Goal: Task Accomplishment & Management: Complete application form

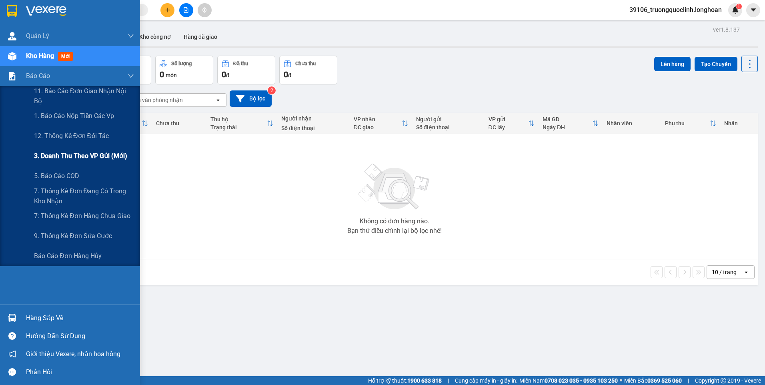
click at [86, 156] on span "3. Doanh Thu theo VP Gửi (mới)" at bounding box center [80, 156] width 93 height 10
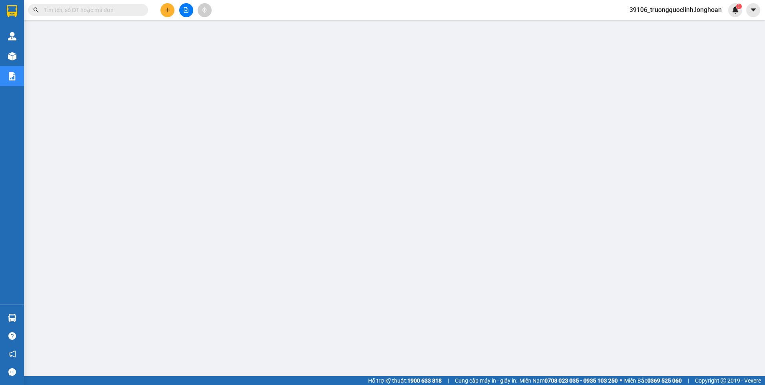
click at [96, 9] on input "text" at bounding box center [91, 10] width 94 height 9
paste input "VPHM1108250044"
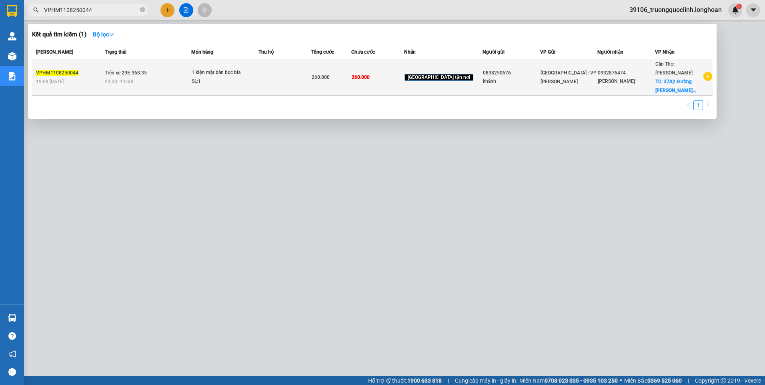
type input "VPHM1108250044"
click at [284, 66] on td at bounding box center [284, 77] width 53 height 36
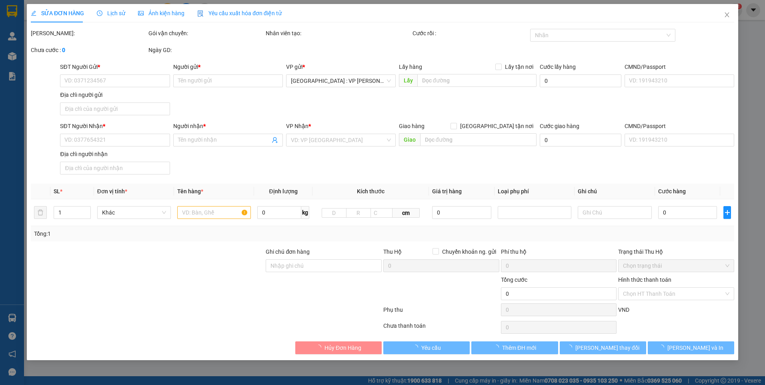
type input "0838250676"
type input "khánh"
type input "0932876474"
type input "minh phúc"
checkbox input "true"
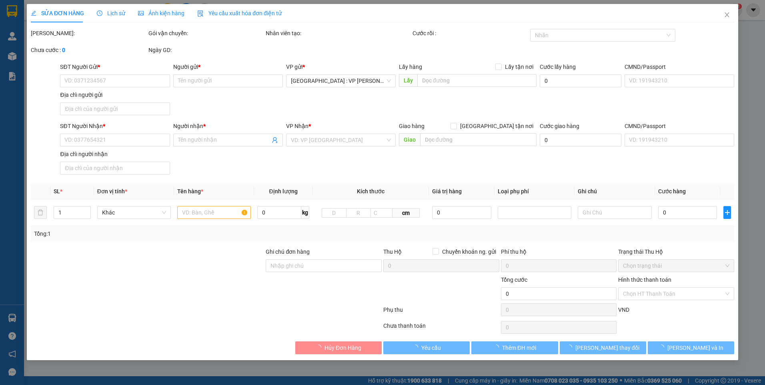
type input "37A2 Đường Lê Trọng Tấn Phường Phú Thứ, Quận Cái Răng, Cần Thơ"
type input "nhận nguyên kiện,giao nguyên kiện,bể vỡ k đền"
type input "260.000"
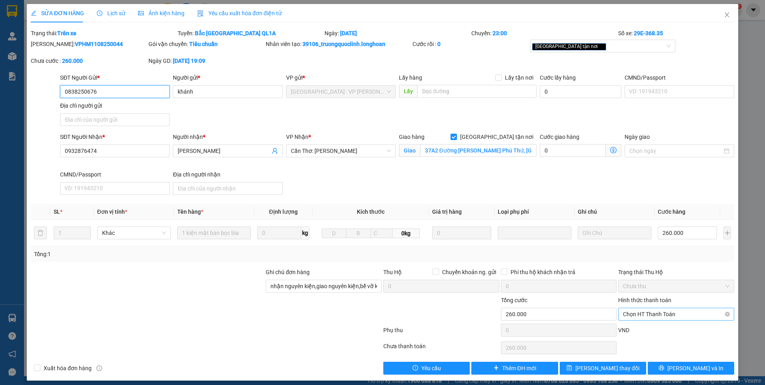
click at [657, 313] on span "Chọn HT Thanh Toán" at bounding box center [676, 314] width 106 height 12
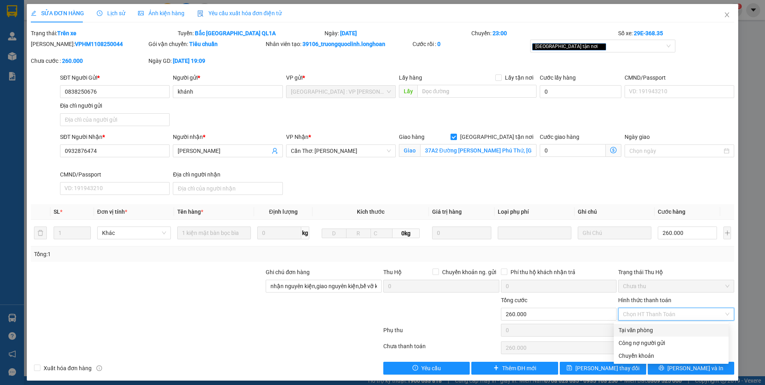
click at [649, 330] on div "Tại văn phòng" at bounding box center [671, 330] width 105 height 9
type input "0"
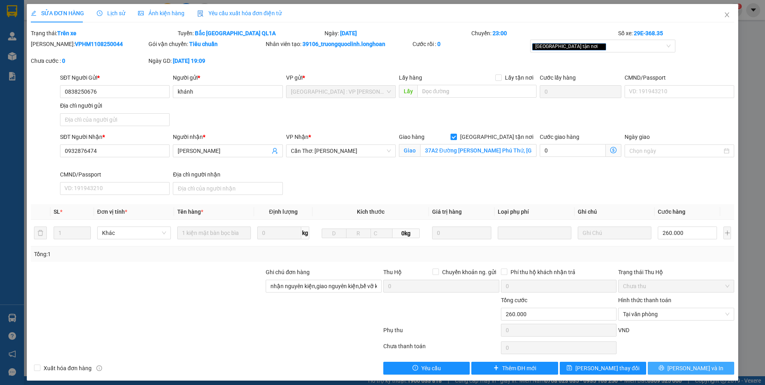
click at [685, 370] on span "Lưu và In" at bounding box center [695, 368] width 56 height 9
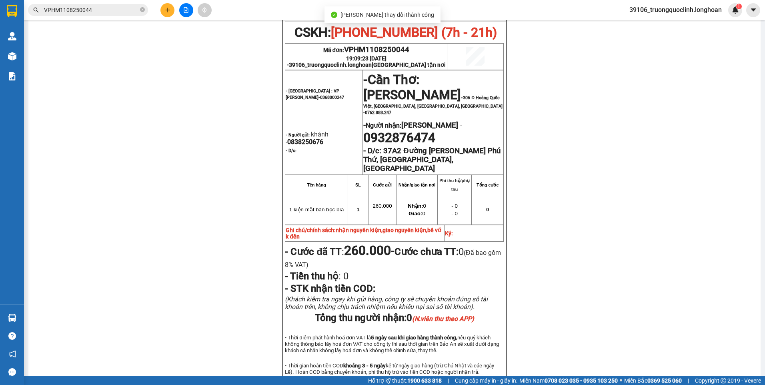
scroll to position [440, 0]
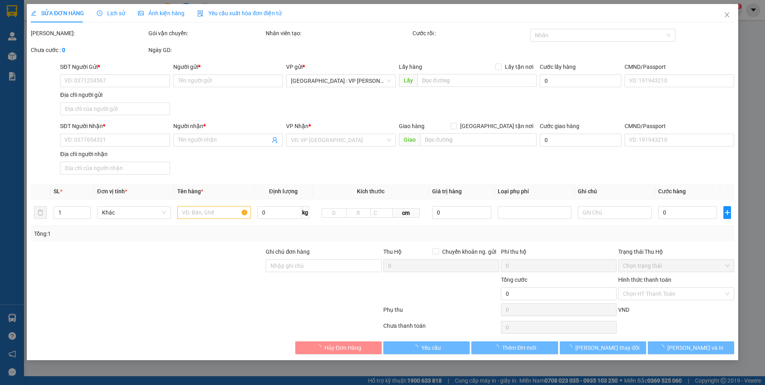
type input "0838250676"
type input "khánh"
type input "0932876474"
type input "minh phúc"
checkbox input "true"
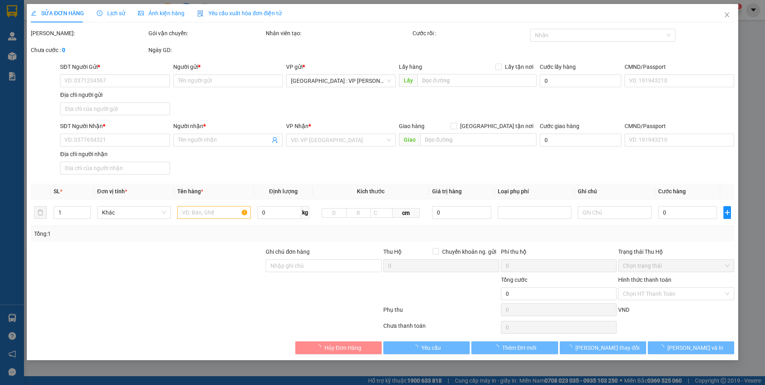
type input "37A2 Đường Lê Trọng Tấn Phường Phú Thứ, Quận Cái Răng, Cần Thơ"
type input "nhận nguyên kiện,giao nguyên kiện,bể vỡ k đền"
type input "260.000"
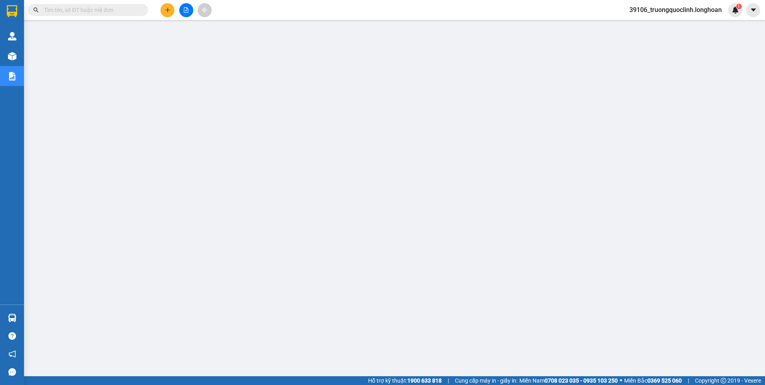
click at [162, 12] on button at bounding box center [167, 10] width 14 height 14
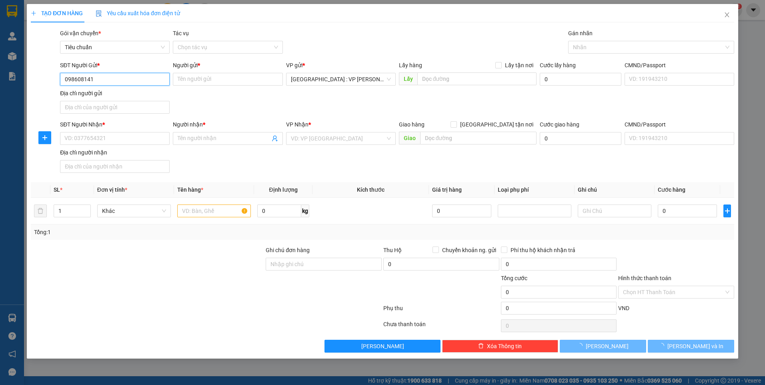
type input "0986081417"
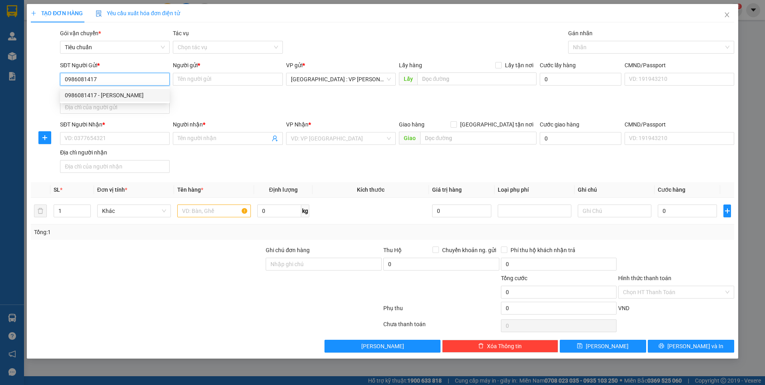
click at [136, 91] on div "0986081417 - Vũ Thị Thảo" at bounding box center [115, 95] width 100 height 9
type input "Vũ Thị Thảo"
checkbox input "true"
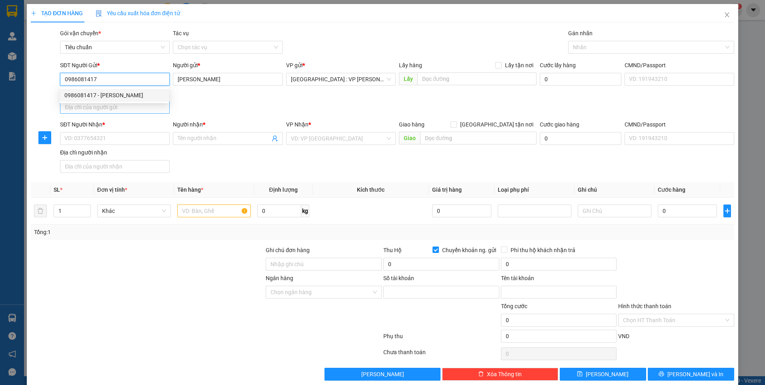
type input "13320419858017"
type input "Vũ Thị Thảo"
type input "0986081417"
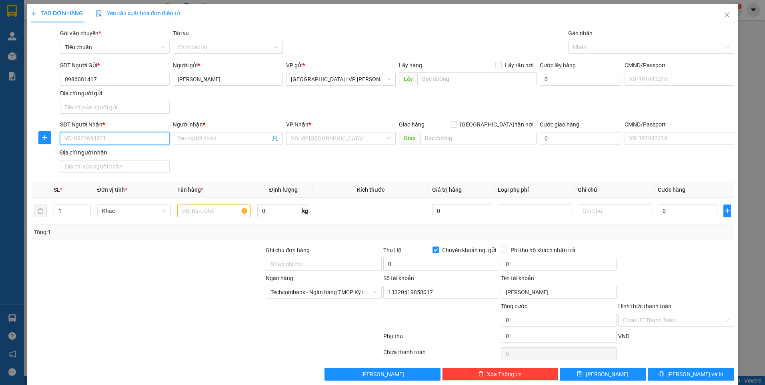
click at [140, 136] on input "SĐT Người Nhận *" at bounding box center [115, 138] width 110 height 13
type input "0914323717"
click at [192, 136] on input "Người nhận *" at bounding box center [224, 138] width 92 height 9
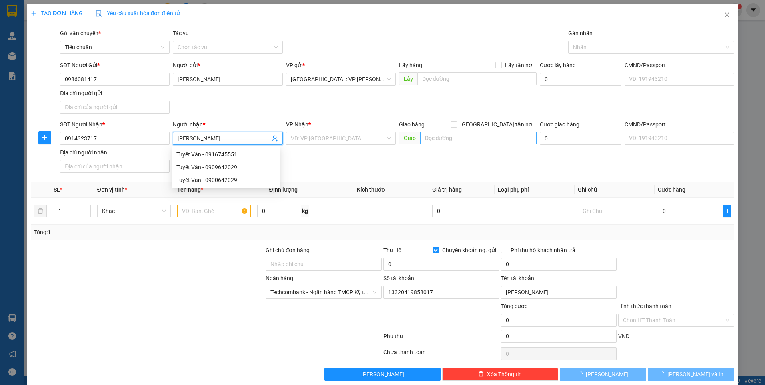
type input "tuyết vân"
click at [439, 138] on input "text" at bounding box center [478, 138] width 117 height 13
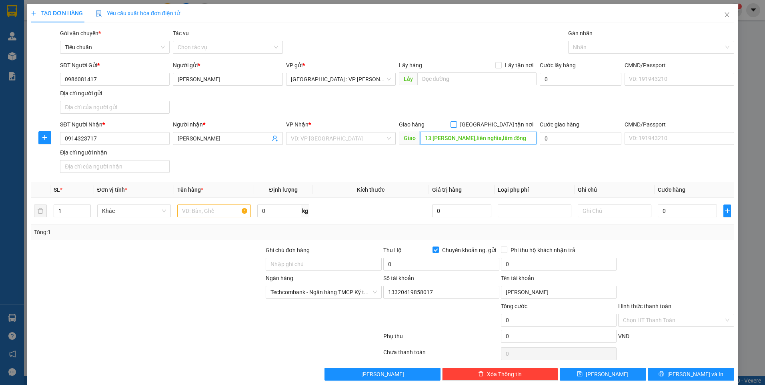
type input "13 lý tự trọng,liên nghĩa,lâm đồng"
click at [457, 127] on span at bounding box center [454, 124] width 6 height 6
click at [456, 127] on input "Giao tận nơi" at bounding box center [454, 124] width 6 height 6
checkbox input "true"
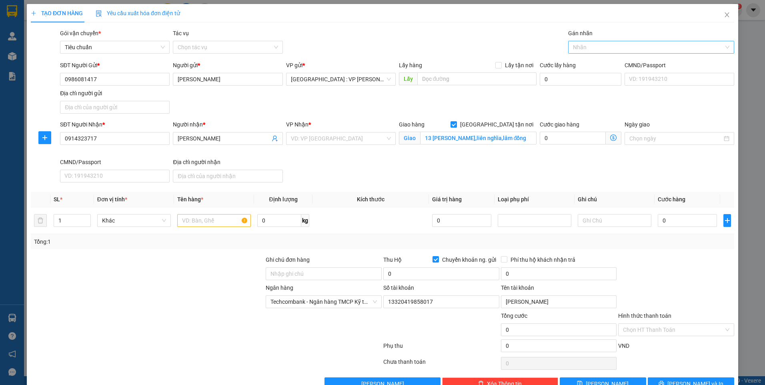
click at [584, 50] on div at bounding box center [647, 47] width 154 height 10
type input "gtn"
click at [570, 62] on div "Giao tận nơi" at bounding box center [646, 63] width 155 height 9
click at [335, 140] on input "search" at bounding box center [338, 138] width 94 height 12
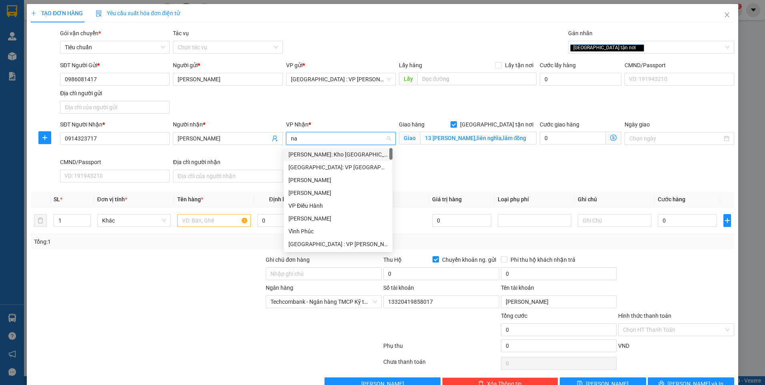
type input "nam"
drag, startPoint x: 335, startPoint y: 164, endPoint x: 332, endPoint y: 167, distance: 4.5
click at [335, 164] on div "Nha Trang: Kho Bến Xe Phía Nam" at bounding box center [344, 167] width 110 height 9
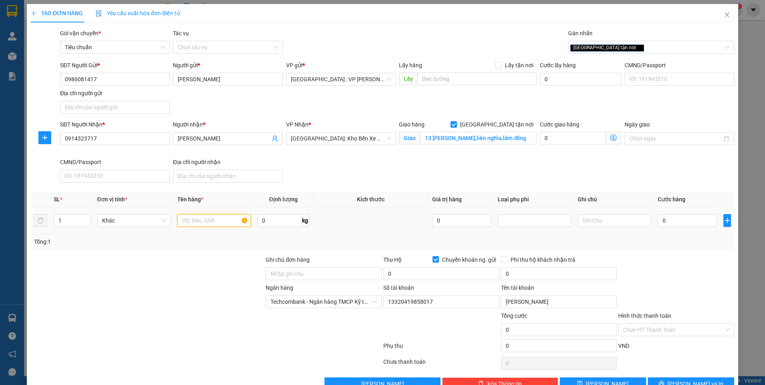
click at [235, 222] on input "text" at bounding box center [214, 220] width 74 height 13
type input "1 kiện carton to(hoa giả)"
click at [322, 272] on input "Ghi chú đơn hàng" at bounding box center [324, 273] width 116 height 13
type input "nhận nguyên kiện,giao nguyên kiện,hư hỏng k đền)"
click at [373, 114] on div "SĐT Người Gửi * 0986081417 Người gửi * Vũ Thị Thảo VP gửi * Hà Nội : VP Hoàng M…" at bounding box center [396, 89] width 677 height 56
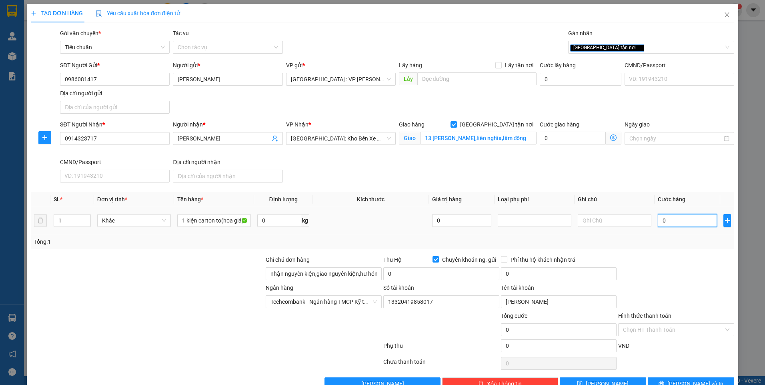
click at [684, 225] on input "0" at bounding box center [687, 220] width 59 height 13
type input "4"
type input "40"
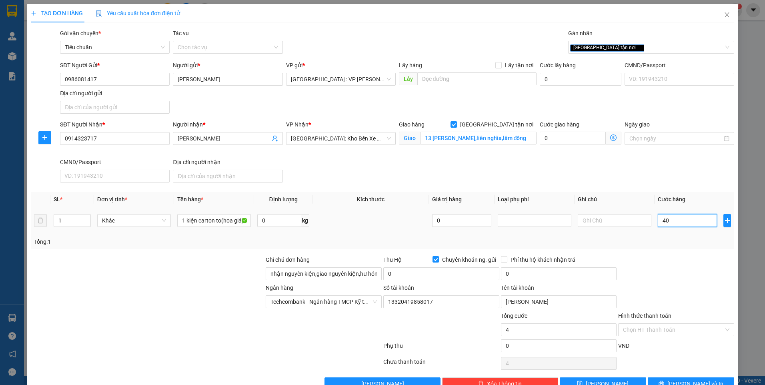
type input "40"
type input "400"
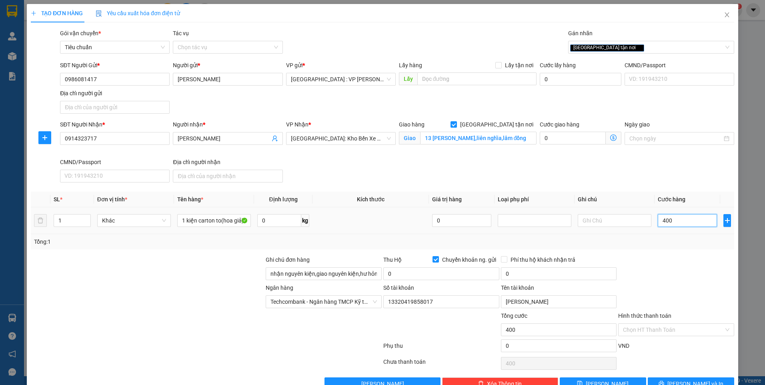
type input "4.000"
type input "40.000"
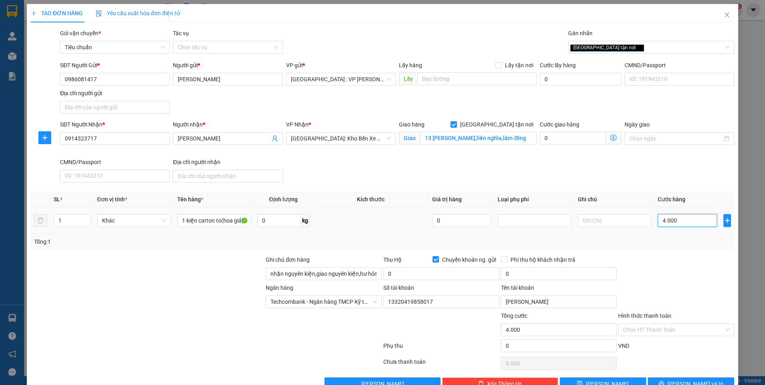
type input "40.000"
type input "400.000"
click at [475, 276] on input "0" at bounding box center [441, 273] width 116 height 13
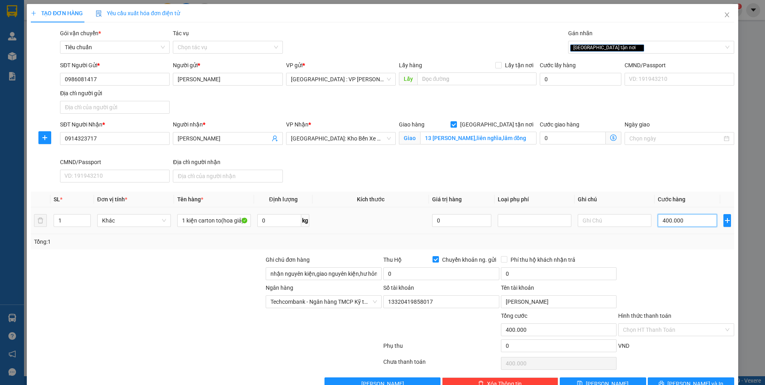
click at [690, 220] on input "400.000" at bounding box center [687, 220] width 59 height 13
type input "3"
type input "35"
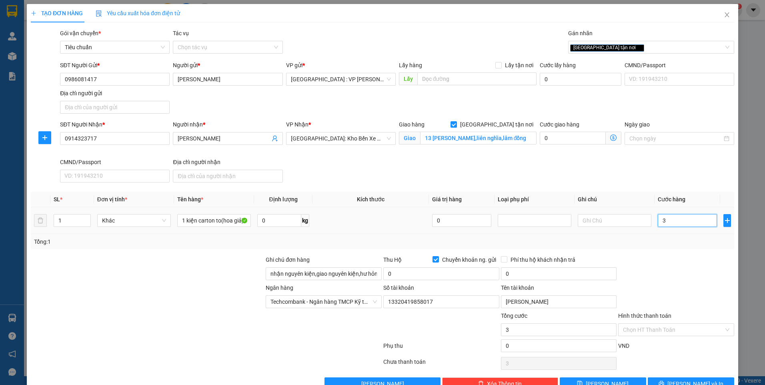
type input "35"
type input "350"
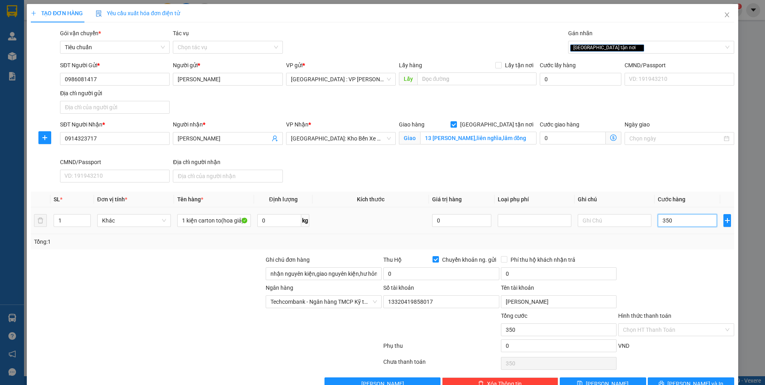
type input "3.500"
type input "35.000"
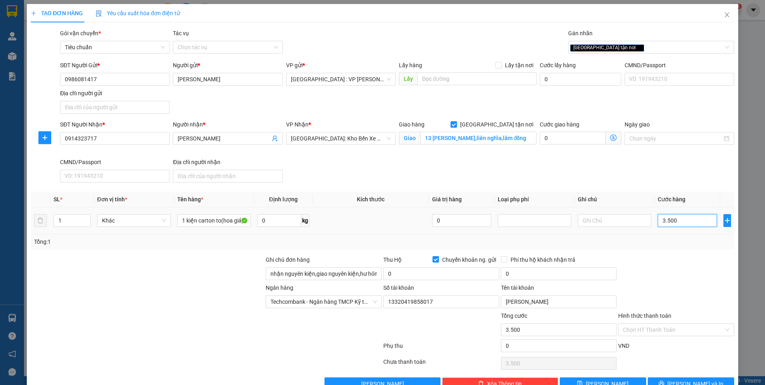
type input "35.000"
type input "350.000"
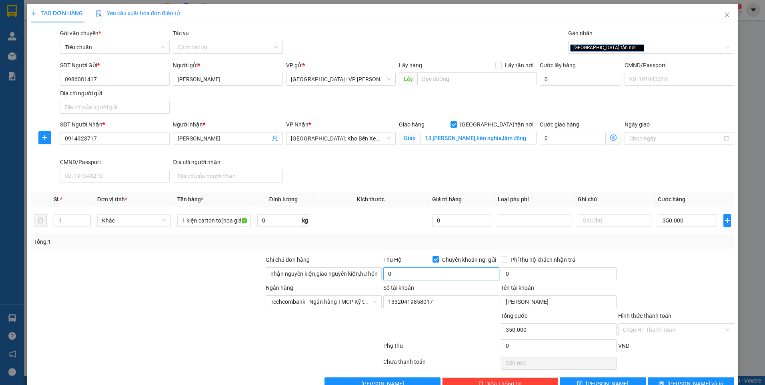
click at [467, 272] on input "0" at bounding box center [441, 273] width 116 height 13
type input "3.100.000"
click at [531, 273] on input "0" at bounding box center [559, 273] width 116 height 13
type input "20.000"
drag, startPoint x: 701, startPoint y: 278, endPoint x: 648, endPoint y: 269, distance: 53.6
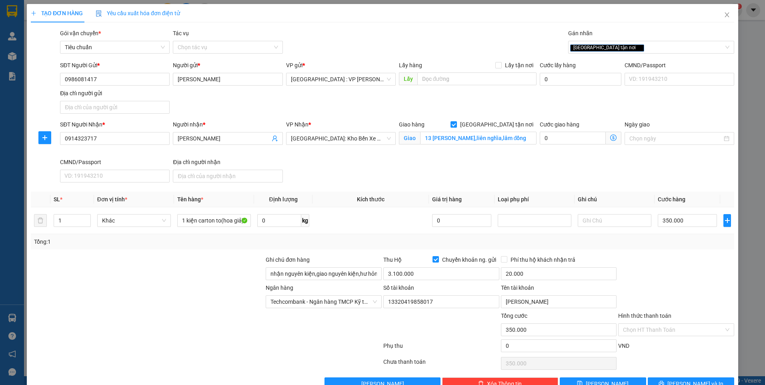
click at [699, 278] on div at bounding box center [676, 269] width 118 height 28
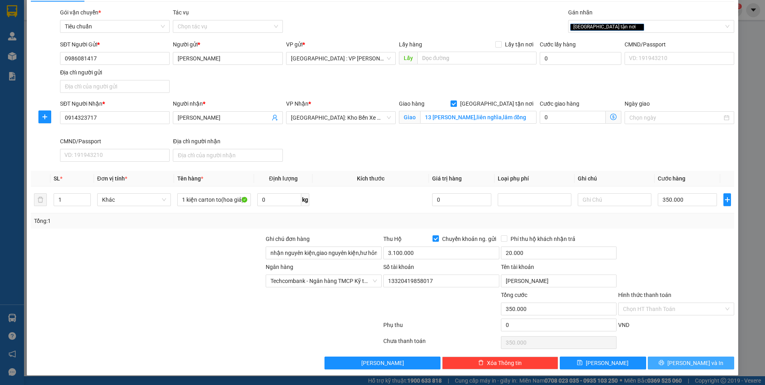
click at [683, 362] on span "Lưu và In" at bounding box center [695, 363] width 56 height 9
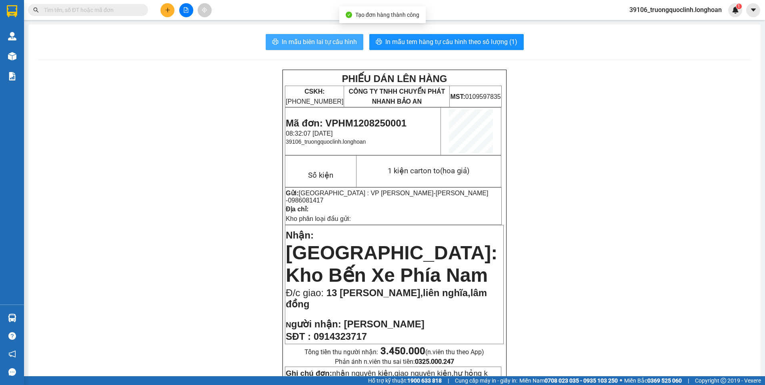
click at [303, 40] on span "In mẫu biên lai tự cấu hình" at bounding box center [319, 42] width 75 height 10
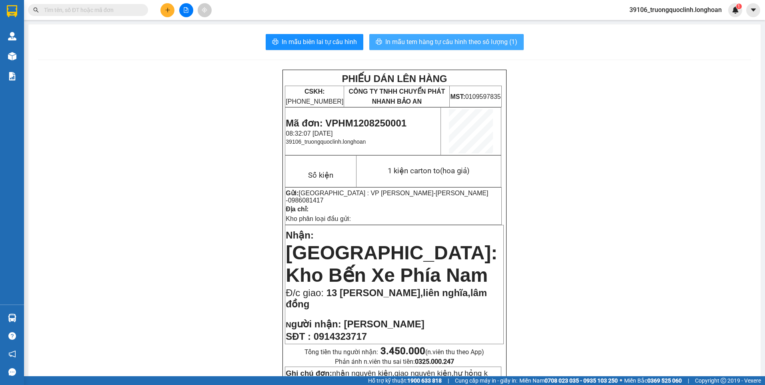
click at [426, 46] on span "In mẫu tem hàng tự cấu hình theo số lượng (1)" at bounding box center [451, 42] width 132 height 10
click at [397, 128] on p "Mã đơn: VPHM1208250001" at bounding box center [363, 123] width 154 height 11
click at [395, 124] on span "Mã đơn: VPHM1208250001" at bounding box center [346, 123] width 121 height 11
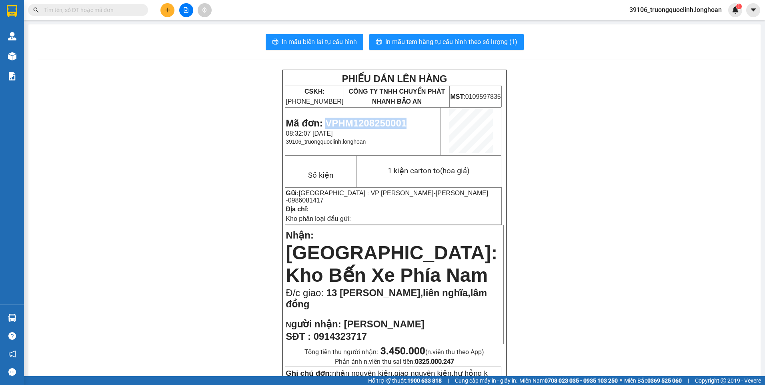
click at [395, 124] on span "Mã đơn: VPHM1208250001" at bounding box center [346, 123] width 121 height 11
drag, startPoint x: 395, startPoint y: 124, endPoint x: 393, endPoint y: 121, distance: 4.3
click at [393, 121] on span "Mã đơn: VPHM1208250001" at bounding box center [346, 123] width 121 height 11
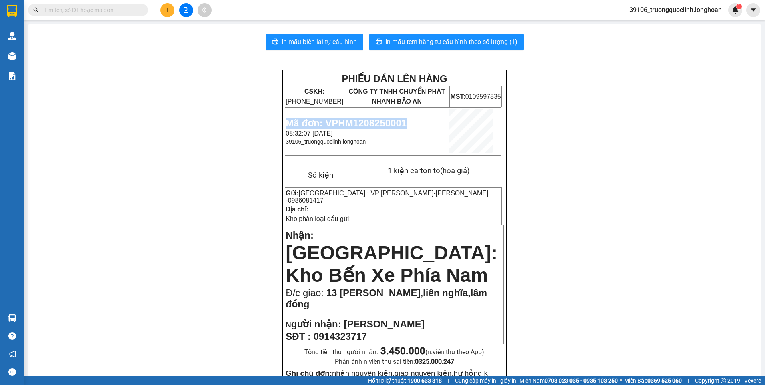
click at [393, 121] on span "Mã đơn: VPHM1208250001" at bounding box center [346, 123] width 121 height 11
drag, startPoint x: 393, startPoint y: 121, endPoint x: 389, endPoint y: 119, distance: 4.7
click at [389, 119] on span "Mã đơn: VPHM1208250001" at bounding box center [346, 123] width 121 height 11
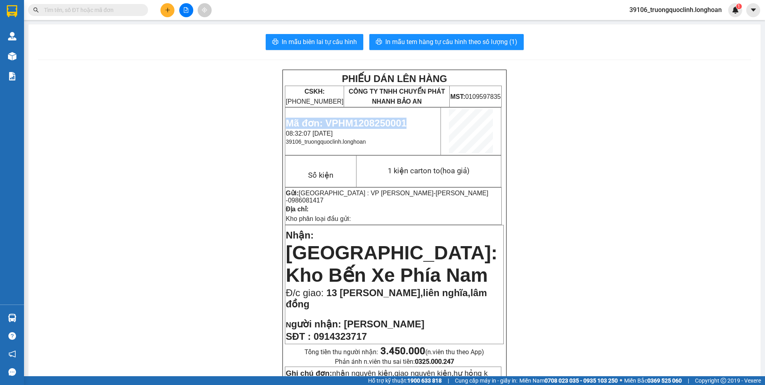
click at [379, 124] on span "Mã đơn: VPHM1208250001" at bounding box center [346, 123] width 121 height 11
click at [375, 119] on span "Mã đơn: VPHM1208250001" at bounding box center [346, 123] width 121 height 11
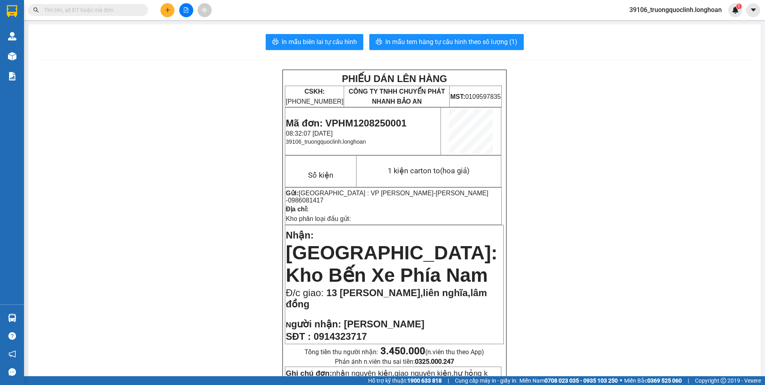
click at [374, 120] on span "Mã đơn: VPHM1208250001" at bounding box center [346, 123] width 121 height 11
copy span "VPHM1208250001"
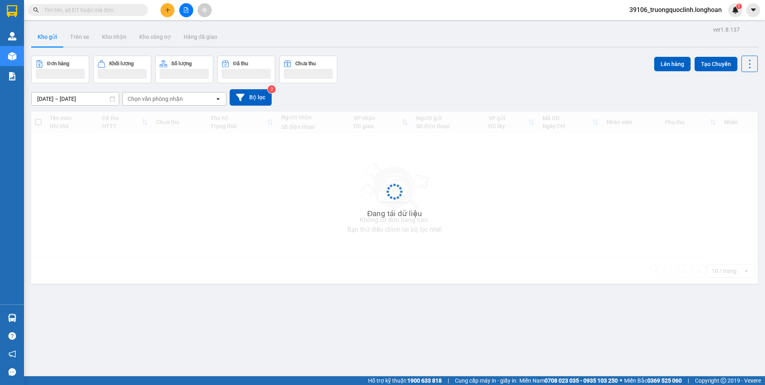
click at [119, 13] on input "text" at bounding box center [91, 10] width 94 height 9
paste input "VPHM1108250033"
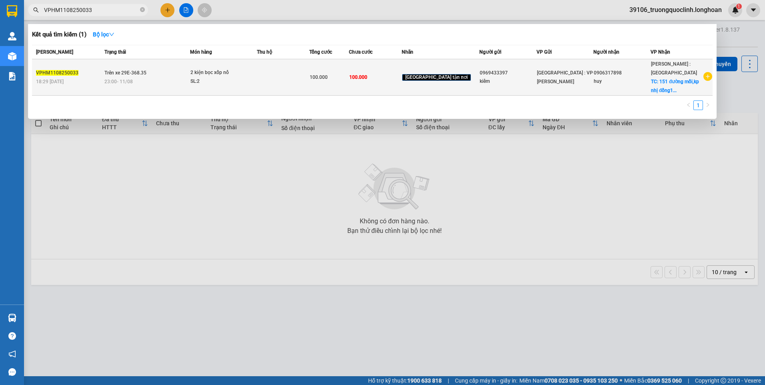
type input "VPHM1108250033"
click at [394, 78] on td "100.000" at bounding box center [375, 77] width 53 height 36
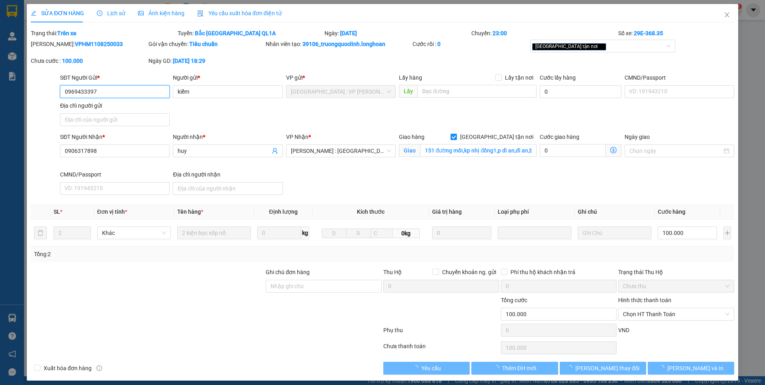
type input "0969433397"
type input "kiểm"
type input "0906317898"
type input "huy"
checkbox input "true"
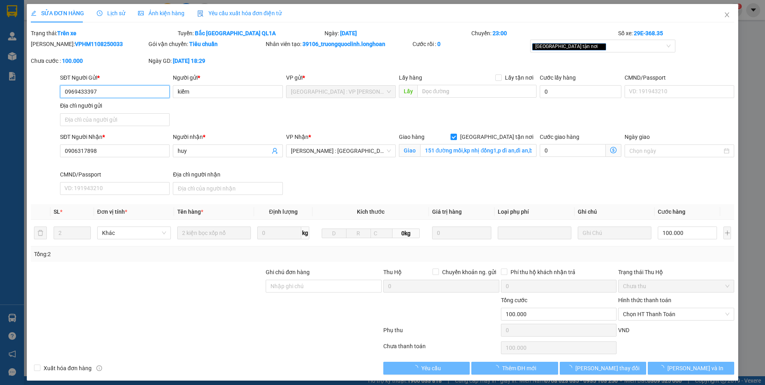
type input "151 đường mồi,kp nhị đồng1,p dĩ an,dĩ an,bình dương"
type input "100.000"
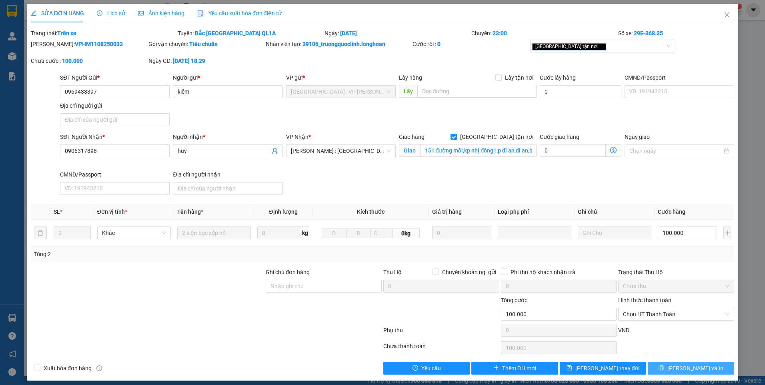
click at [679, 367] on span "[PERSON_NAME] và In" at bounding box center [695, 368] width 56 height 9
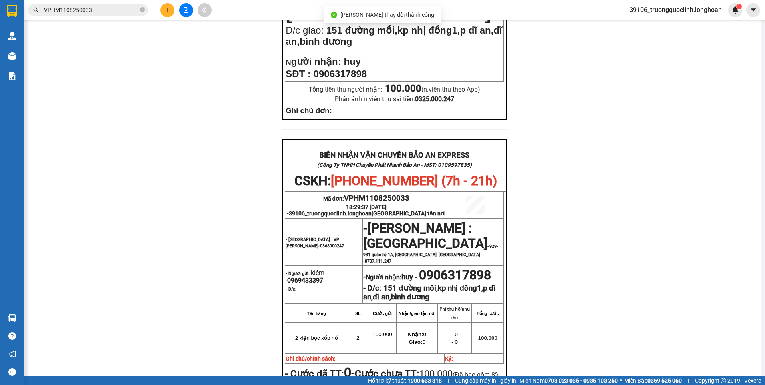
scroll to position [400, 0]
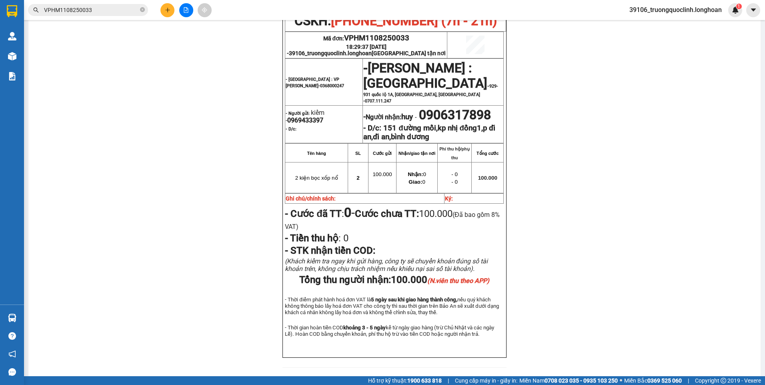
click at [88, 12] on input "VPHM1108250033" at bounding box center [91, 10] width 94 height 9
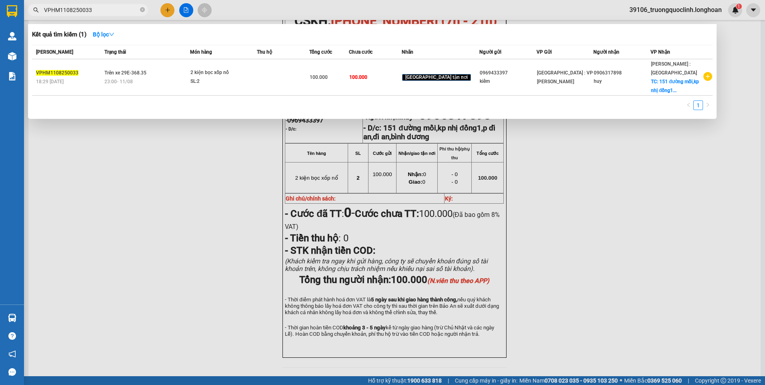
click at [99, 10] on input "VPHM1108250033" at bounding box center [91, 10] width 94 height 9
paste input "29"
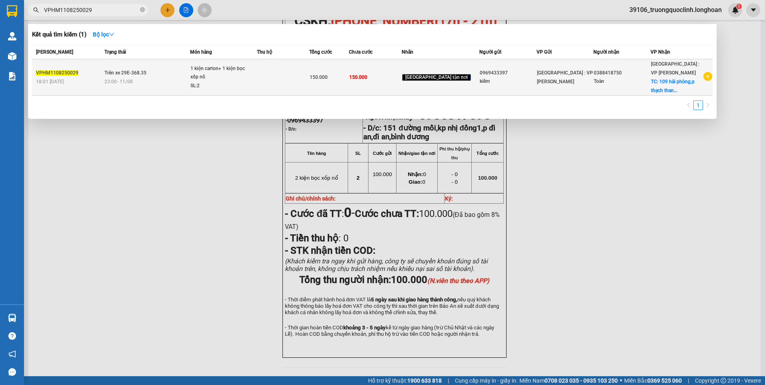
type input "VPHM1108250029"
click at [494, 86] on td "0969433397 kiểm" at bounding box center [507, 77] width 57 height 36
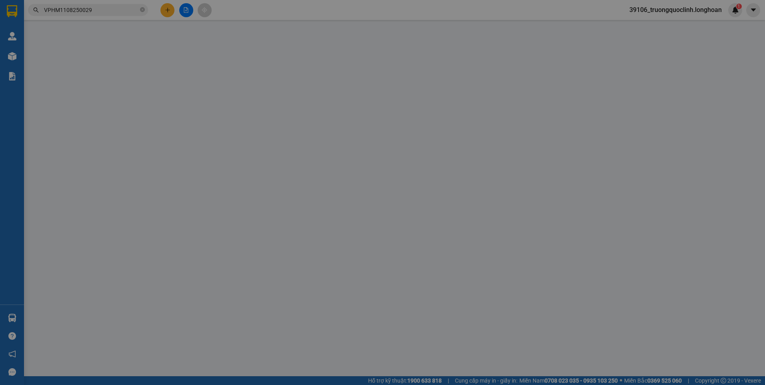
type input "0969433397"
type input "kiểm"
type input "0388418750"
type input "Toàn"
checkbox input "true"
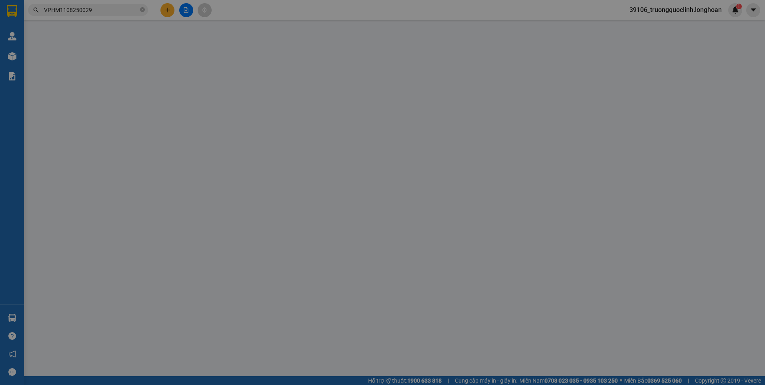
type input "109 hải phòng,p thạch thang,quận hải châu,đà nẵng"
type input "150.000"
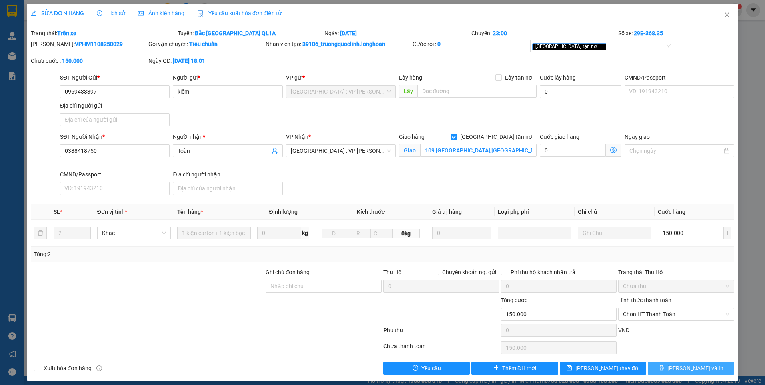
click at [685, 369] on span "Lưu và In" at bounding box center [695, 368] width 56 height 9
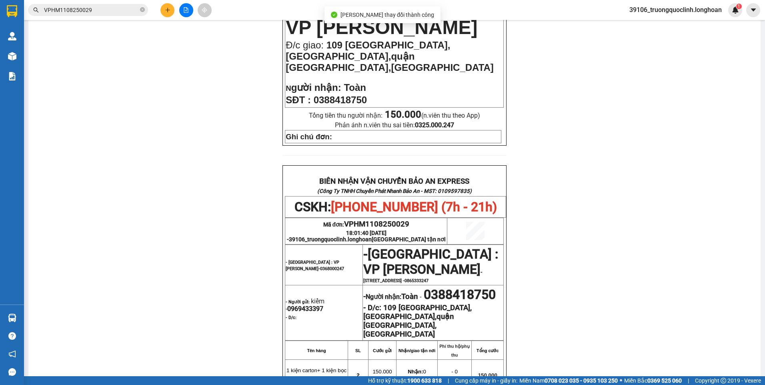
scroll to position [400, 0]
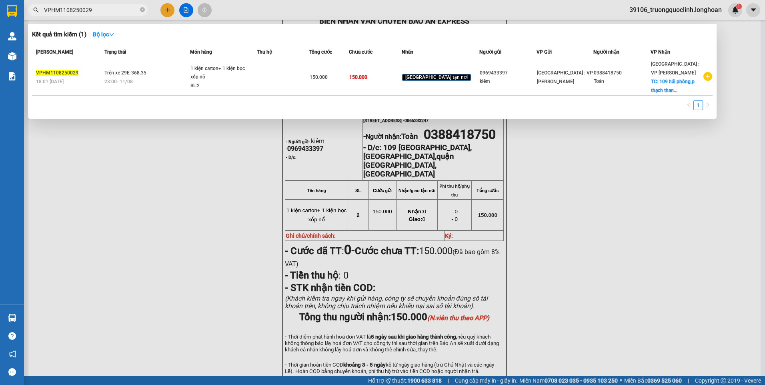
click at [110, 13] on input "VPHM1108250029" at bounding box center [91, 10] width 94 height 9
paste input "35"
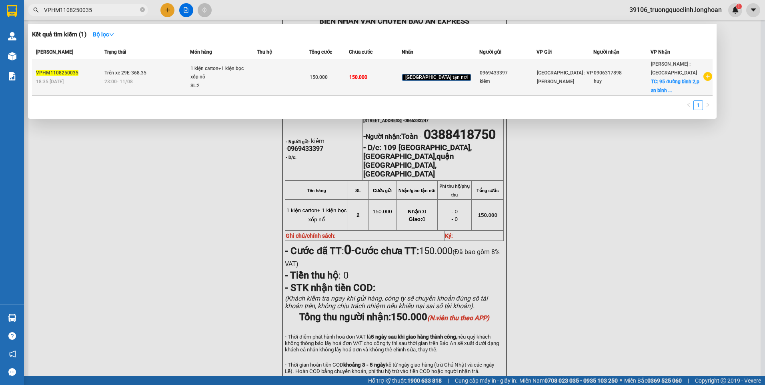
type input "VPHM1108250035"
click at [244, 73] on div "1 kiện carton+1 kiện bọc xốp nổ" at bounding box center [220, 72] width 60 height 17
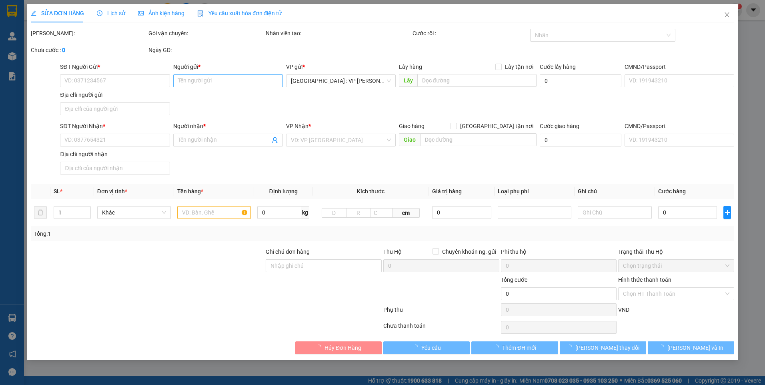
type input "0969433397"
type input "kiểm"
type input "0906317898"
type input "huy"
checkbox input "true"
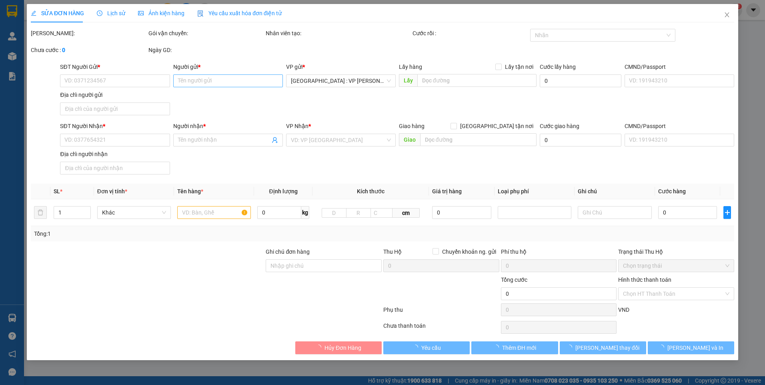
type input "95 đường bình 2,p an bình ,dĩ an,bình dương(chợ việt lập)"
type input "150.000"
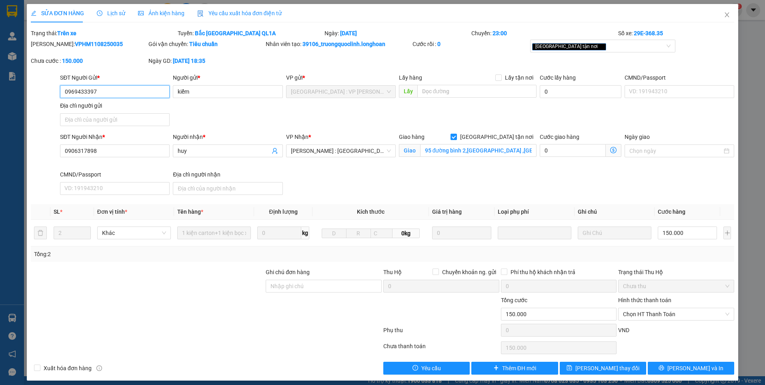
scroll to position [5, 0]
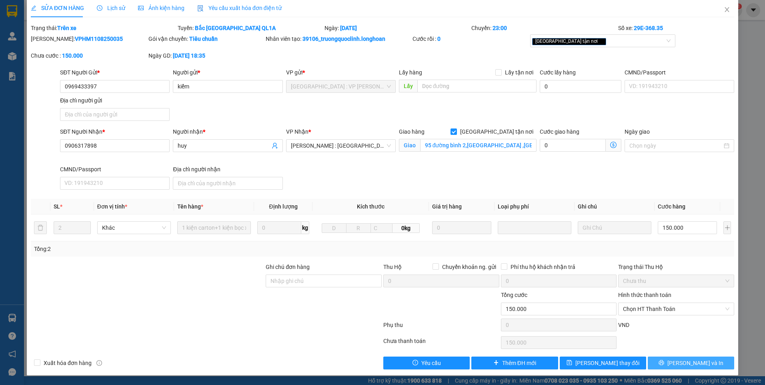
click at [685, 359] on span "Lưu và In" at bounding box center [695, 363] width 56 height 9
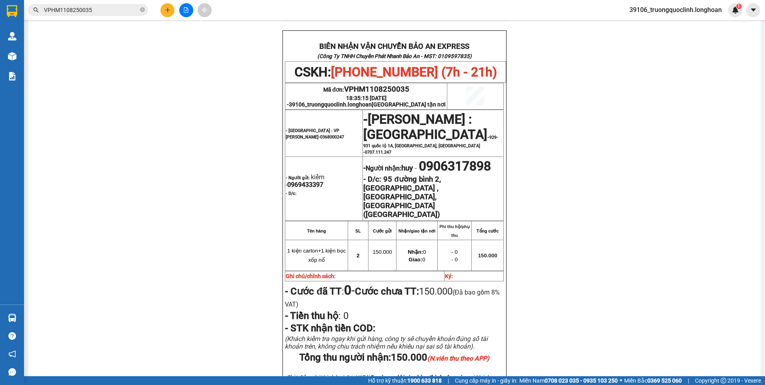
scroll to position [400, 0]
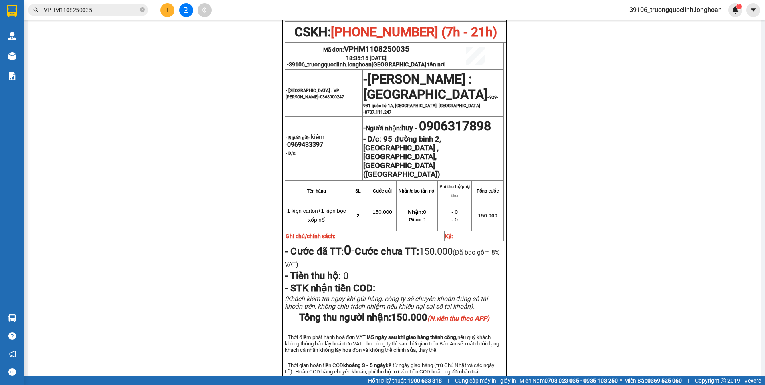
click at [109, 11] on input "VPHM1108250035" at bounding box center [91, 10] width 94 height 9
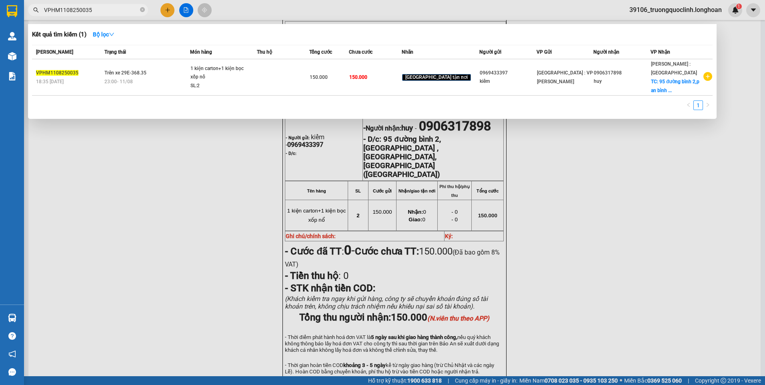
click at [109, 11] on input "VPHM1108250035" at bounding box center [91, 10] width 94 height 9
paste input "4"
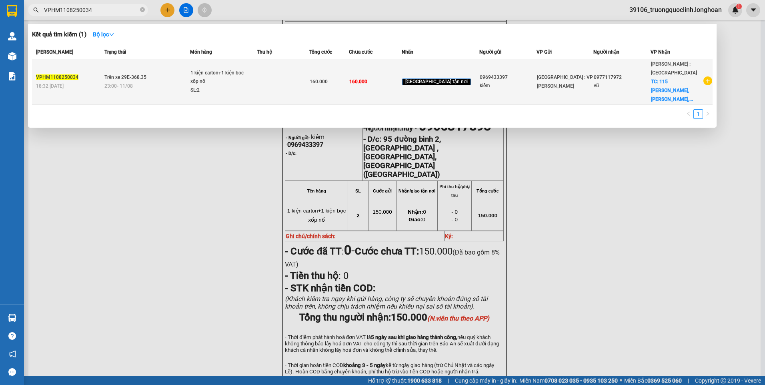
type input "VPHM1108250034"
click at [332, 77] on div "160.000" at bounding box center [329, 81] width 39 height 9
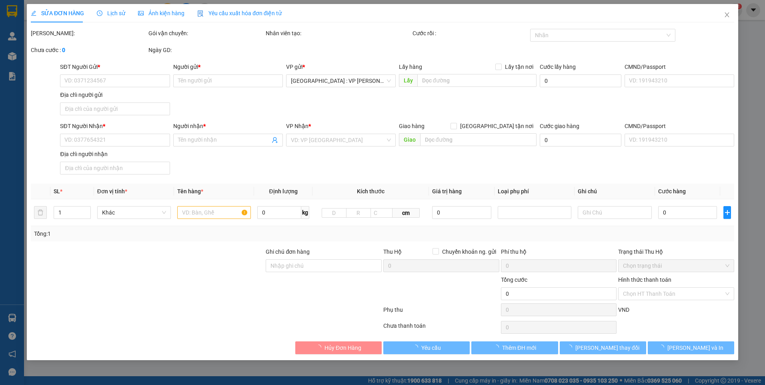
type input "0969433397"
type input "kiểm"
type input "0977117972"
type input "vũ"
checkbox input "true"
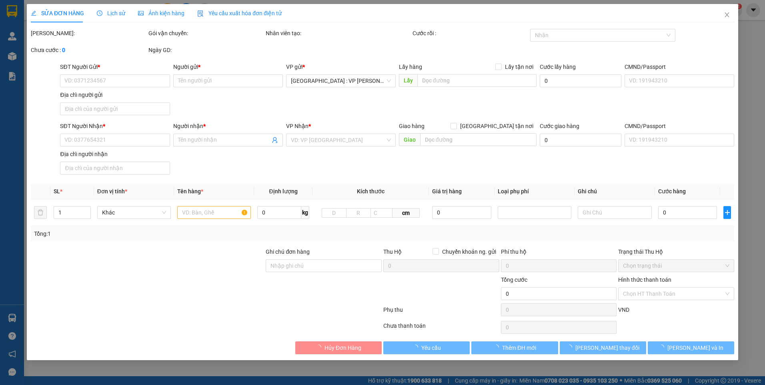
type input "115 hùng vương,p mỹ phước,huyện bến cát,bình dương"
type input "160.000"
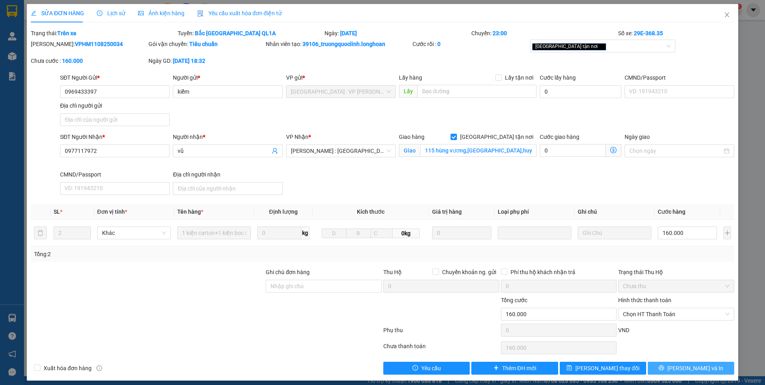
click at [698, 367] on span "Lưu và In" at bounding box center [695, 368] width 56 height 9
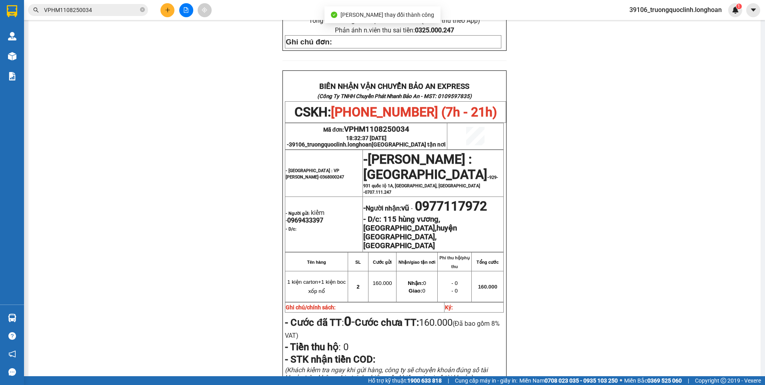
scroll to position [360, 0]
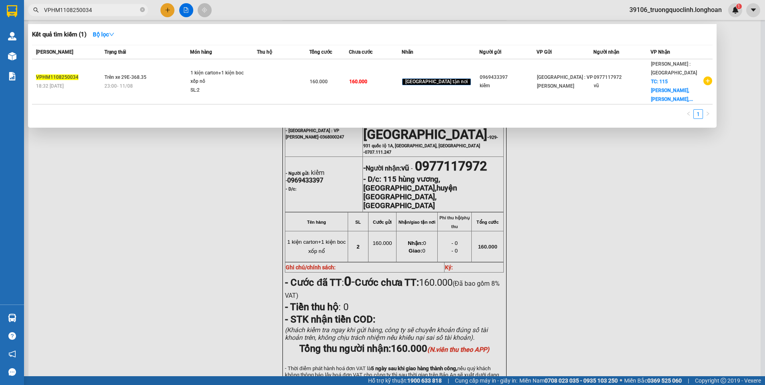
click at [113, 7] on input "VPHM1108250034" at bounding box center [91, 10] width 94 height 9
paste input "2"
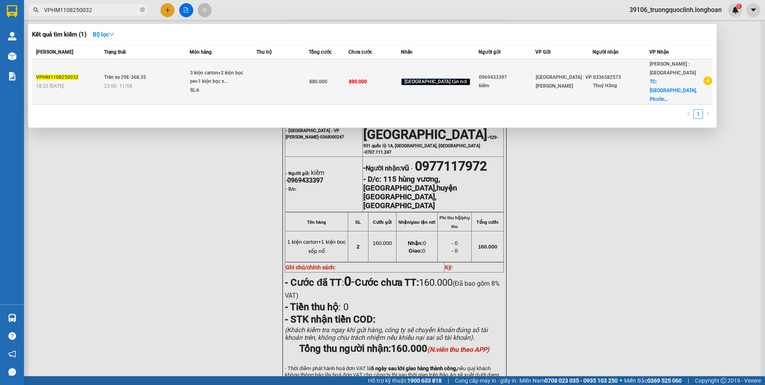
type input "VPHM1108250032"
click at [229, 80] on div "3 kiện carton+2 kiện bọc pe+1 kiện bọc x..." at bounding box center [220, 77] width 60 height 17
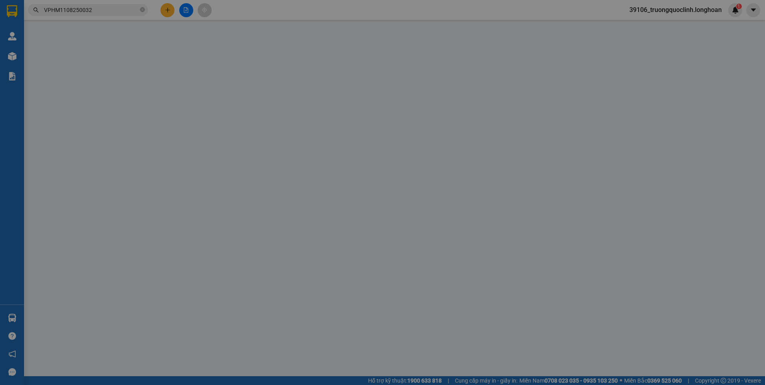
type input "0969433397"
type input "kiểm"
type input "0336582573"
type input "Thuý Hằng"
checkbox input "true"
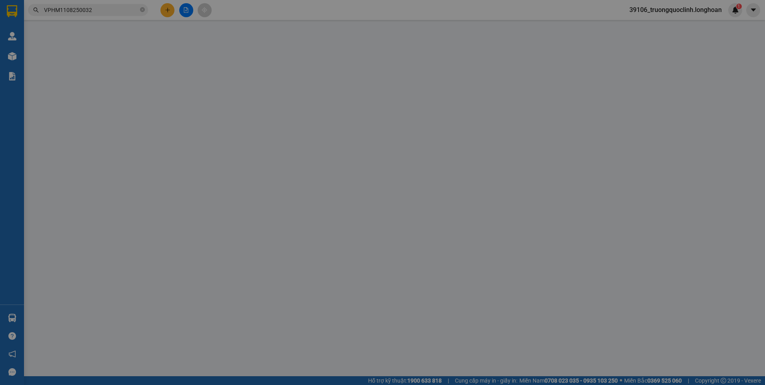
type input "248A Nơ Trang Long, Phường 12, Bình Thạnh, HCM"
type input "880.000"
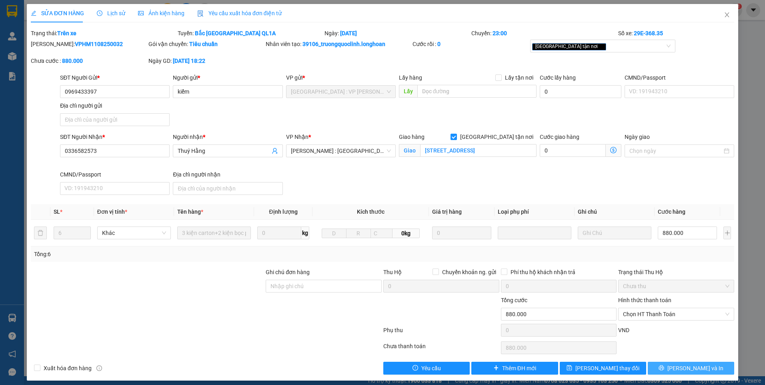
click at [693, 367] on span "Lưu và In" at bounding box center [695, 368] width 56 height 9
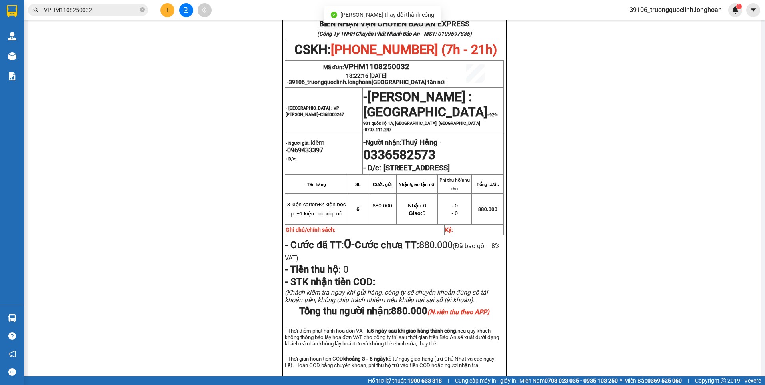
scroll to position [400, 0]
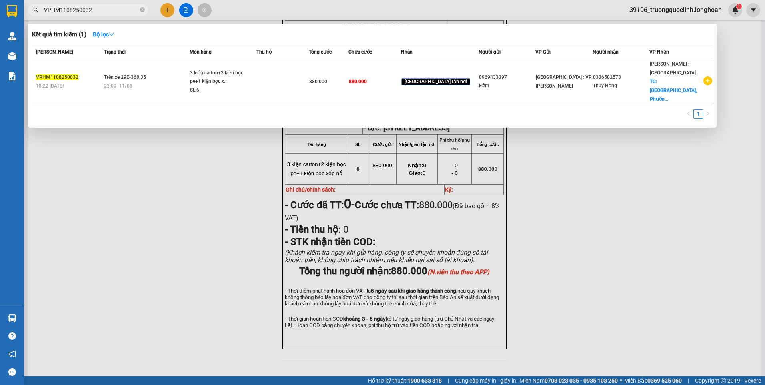
click at [118, 10] on input "VPHM1108250032" at bounding box center [91, 10] width 94 height 9
paste input "23"
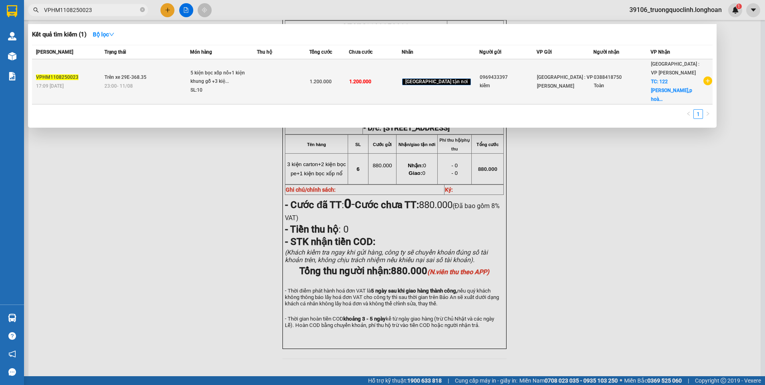
type input "VPHM1108250023"
click at [349, 78] on div "1.200.000" at bounding box center [329, 81] width 39 height 9
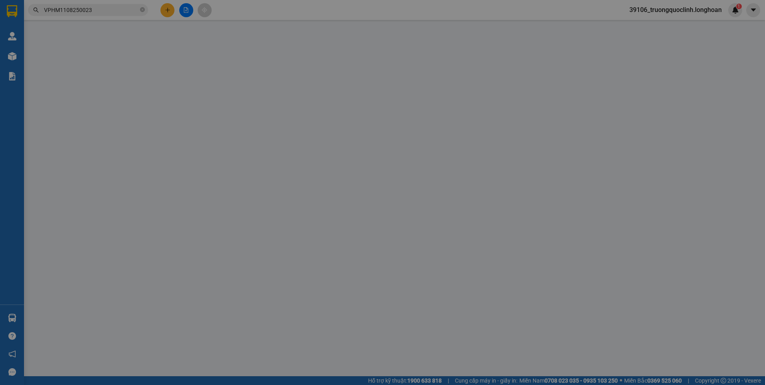
type input "0969433397"
type input "kiểm"
type input "0388418750"
type input "Toàn"
checkbox input "true"
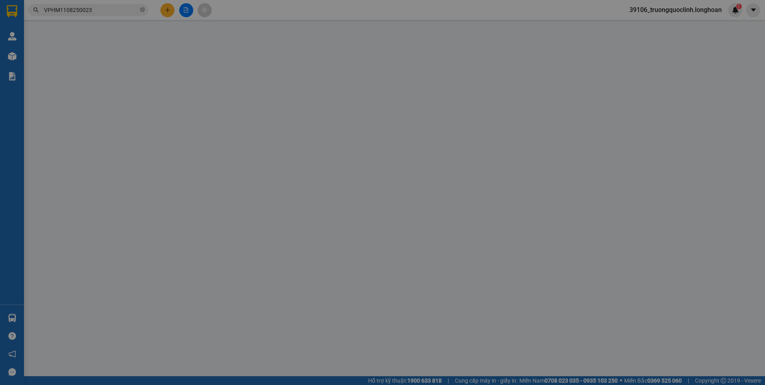
type input "122 nguyễn phước lan,p hoà xuân,cẩm lệ,đà nẵng"
type input "1.200.000"
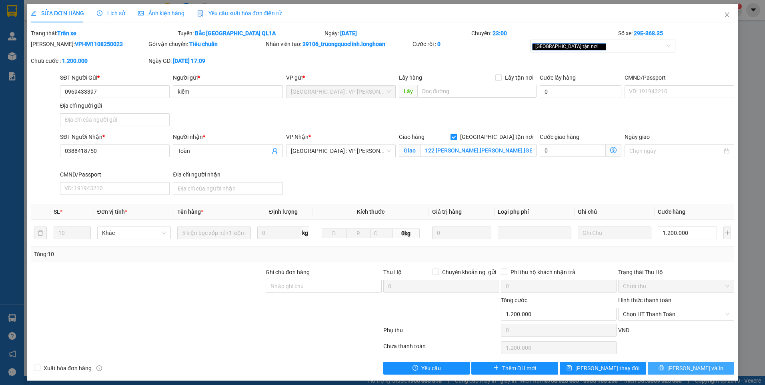
click at [699, 362] on button "Lưu và In" at bounding box center [691, 368] width 86 height 13
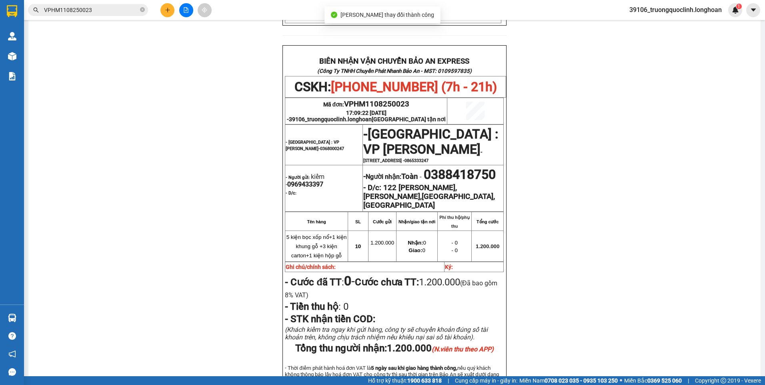
scroll to position [400, 0]
